Goal: Task Accomplishment & Management: Use online tool/utility

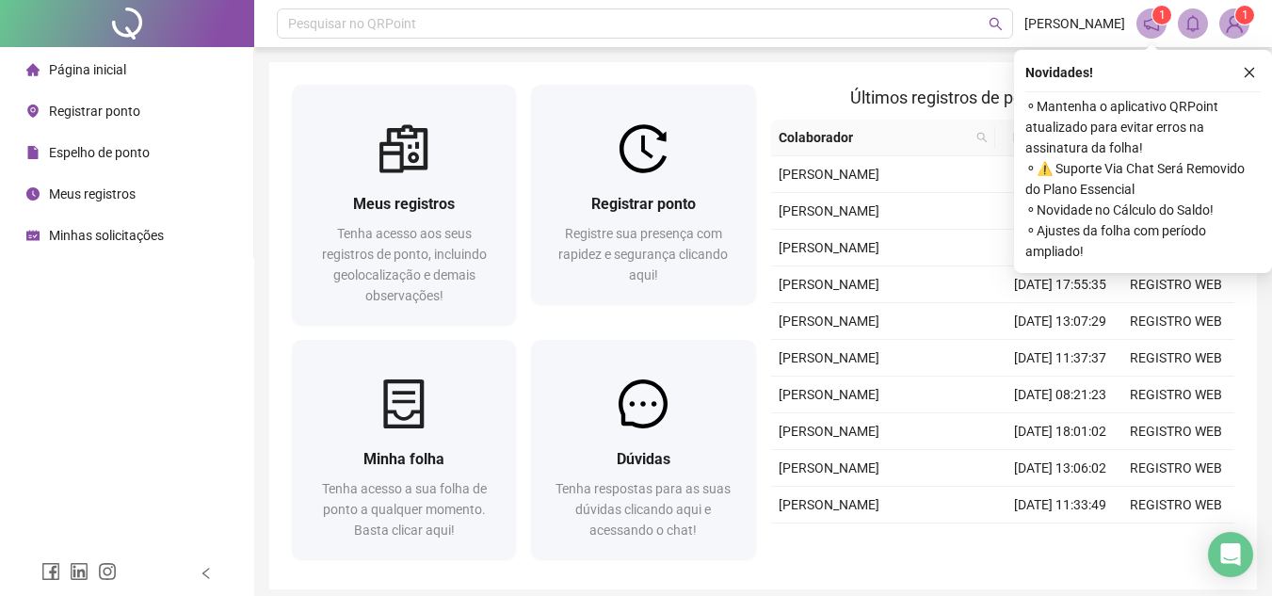
click at [173, 101] on li "Registrar ponto" at bounding box center [127, 111] width 246 height 38
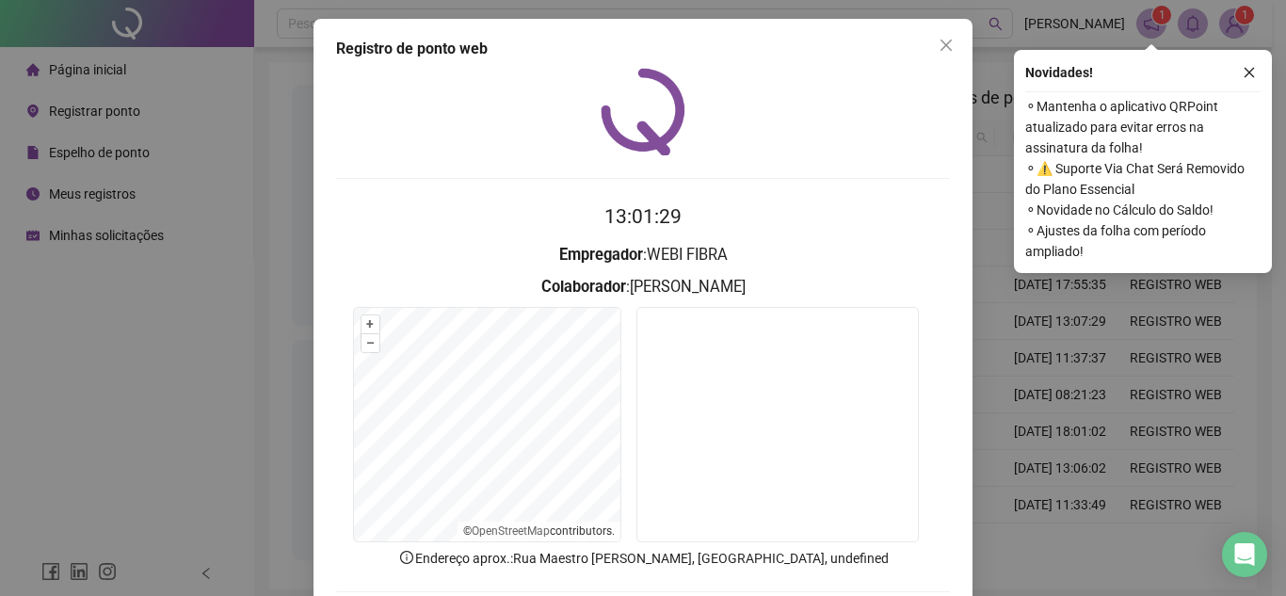
scroll to position [94, 0]
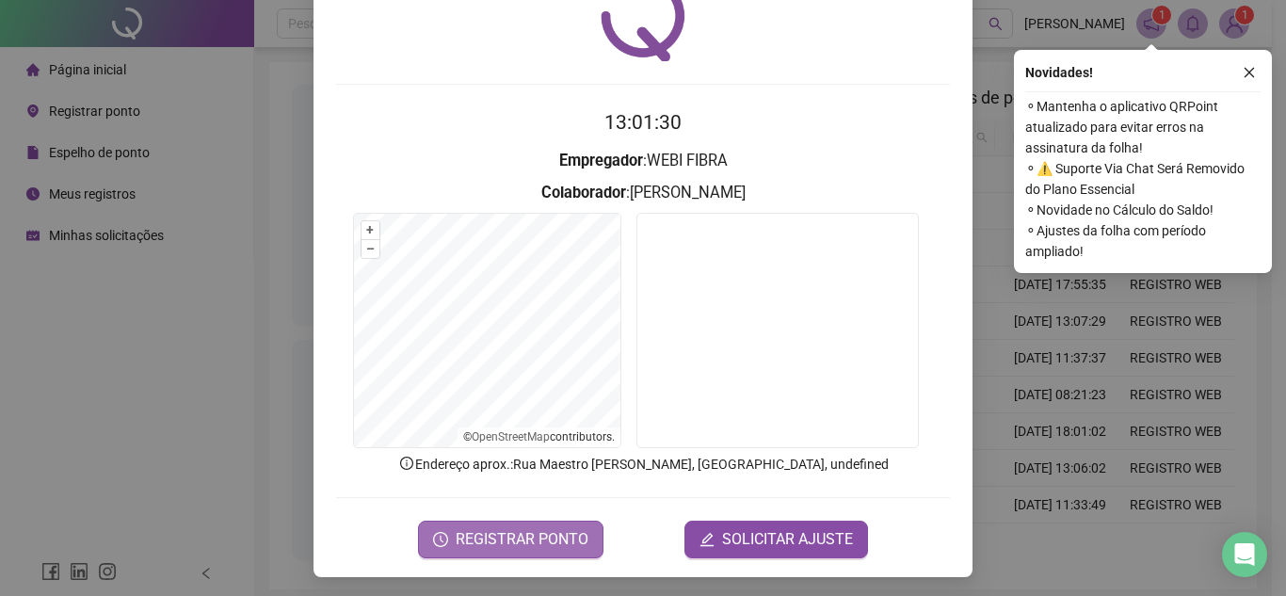
click at [555, 541] on span "REGISTRAR PONTO" at bounding box center [522, 539] width 133 height 23
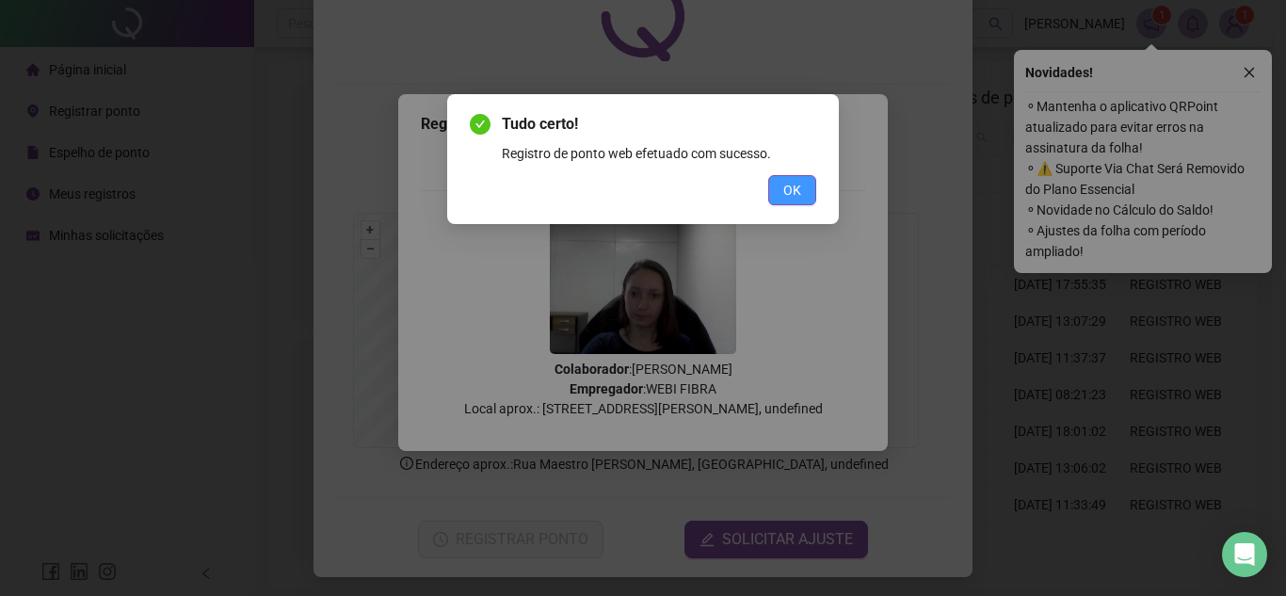
click at [797, 204] on button "OK" at bounding box center [792, 190] width 48 height 30
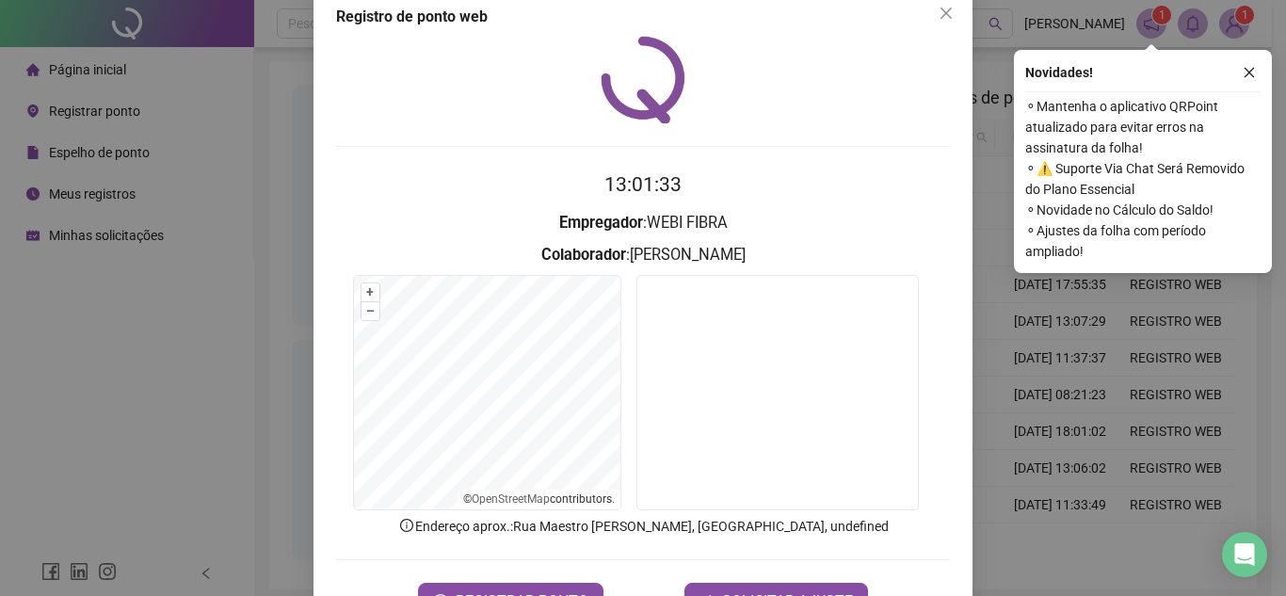
scroll to position [0, 0]
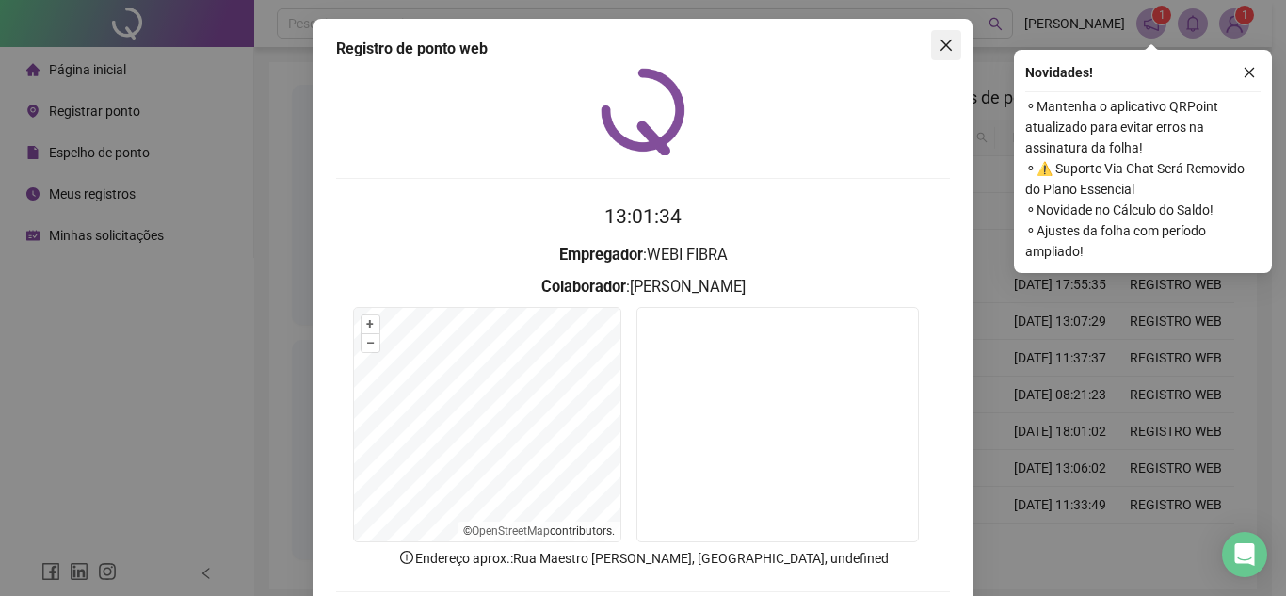
click at [939, 51] on icon "close" at bounding box center [946, 45] width 15 height 15
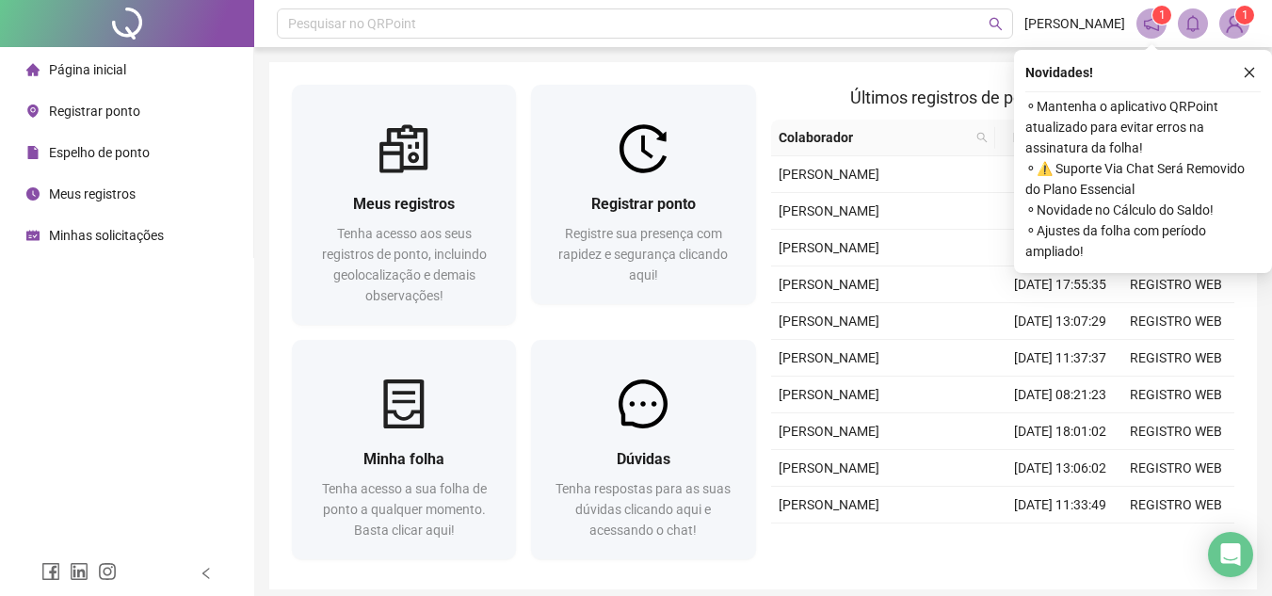
click at [118, 193] on span "Meus registros" at bounding box center [92, 193] width 87 height 15
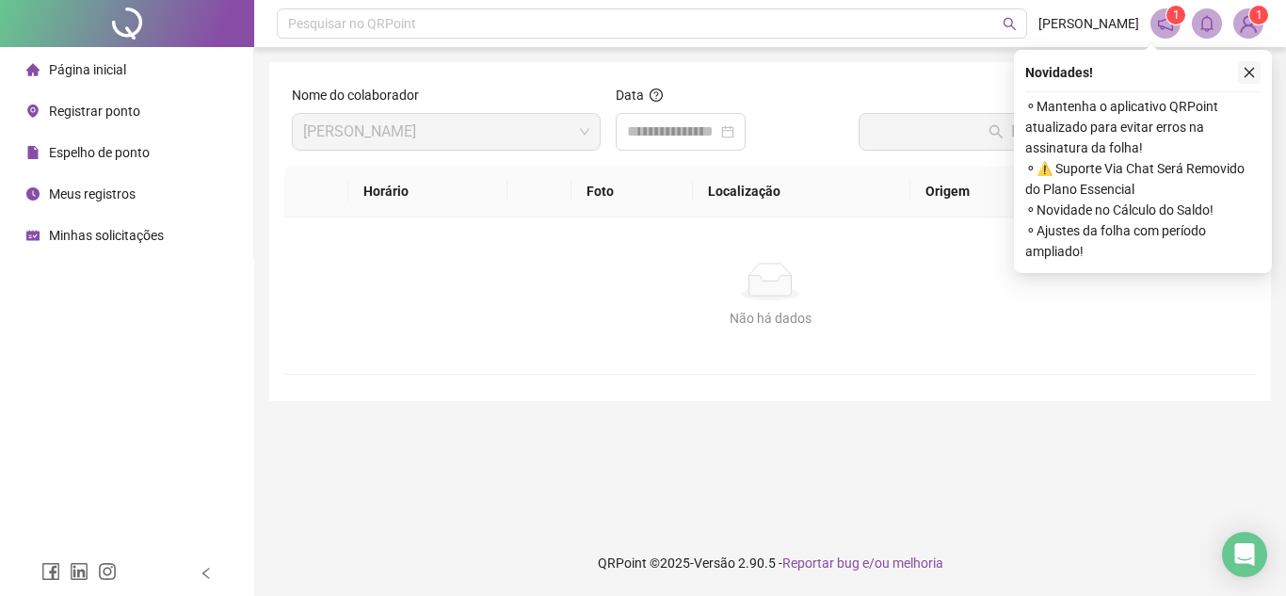
click at [1256, 69] on button "button" at bounding box center [1249, 72] width 23 height 23
